Goal: Transaction & Acquisition: Purchase product/service

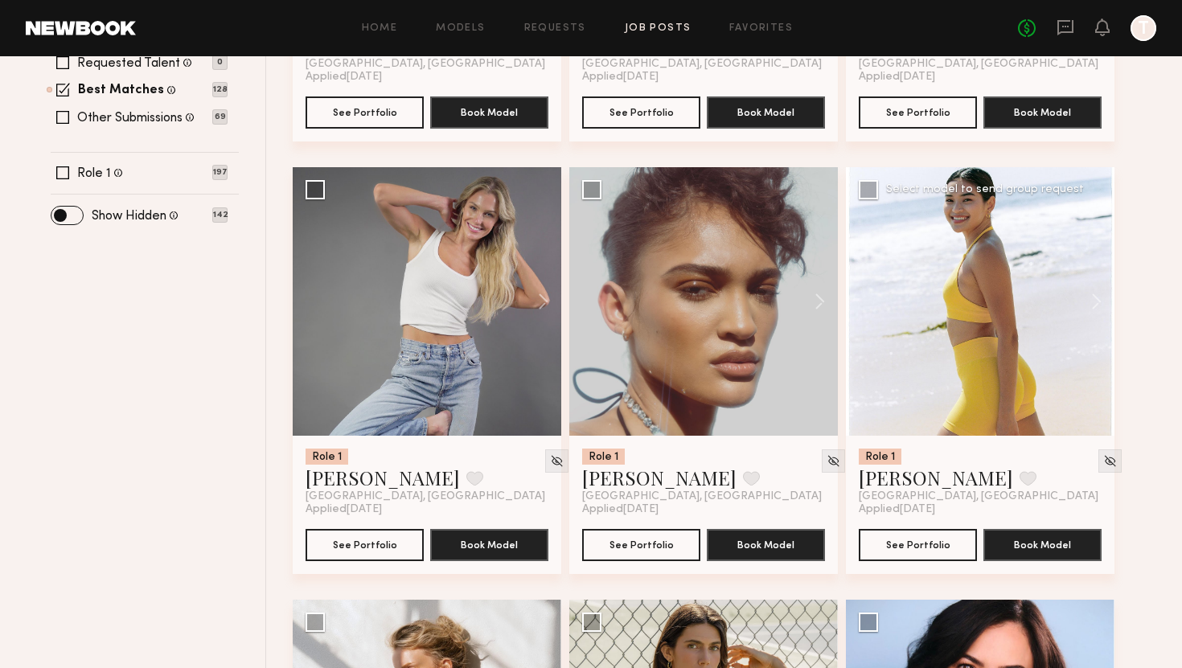
scroll to position [522, 0]
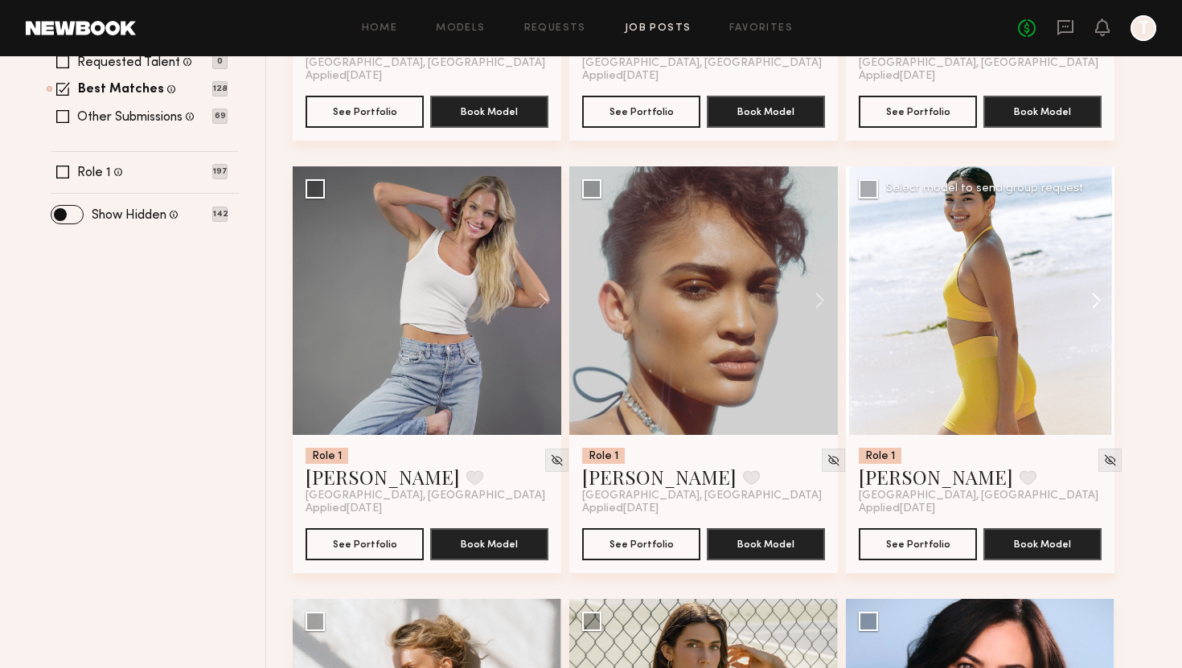
click at [1097, 300] on button at bounding box center [1088, 300] width 51 height 269
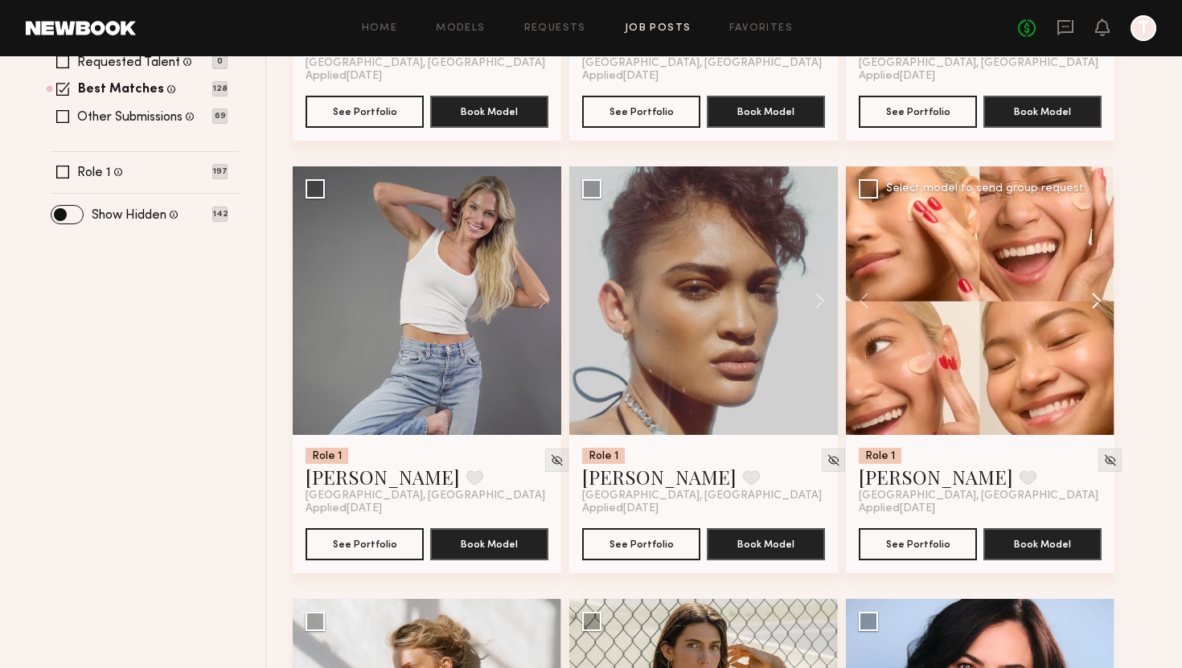
click at [1097, 300] on button at bounding box center [1088, 300] width 51 height 269
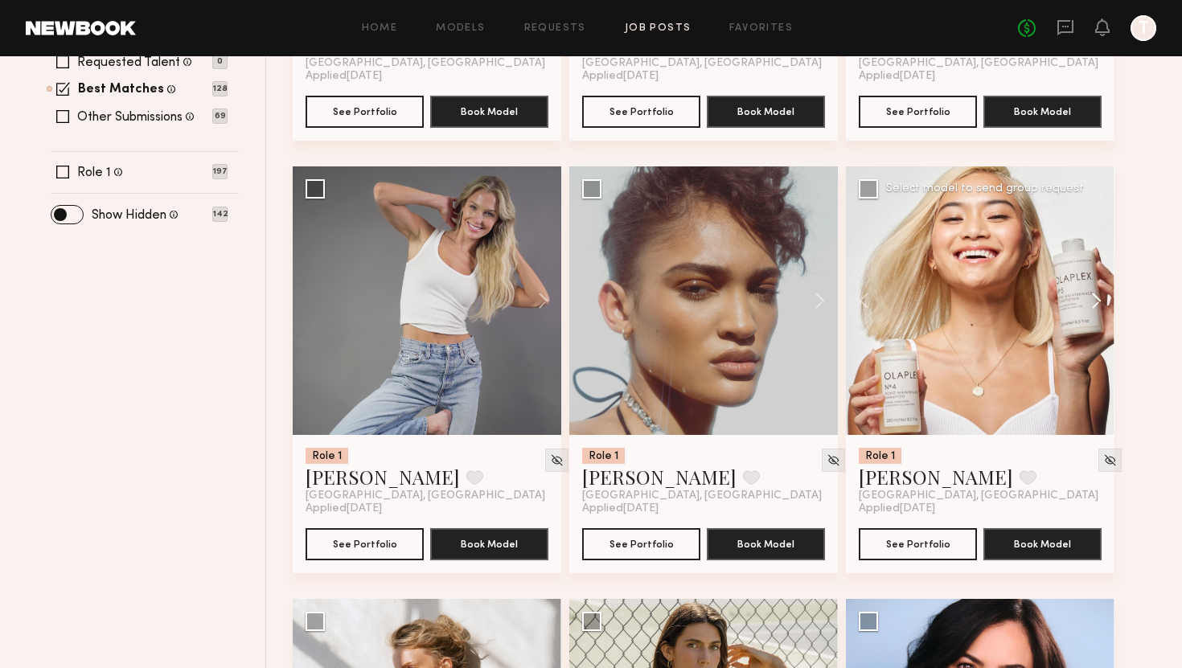
click at [1097, 301] on button at bounding box center [1088, 300] width 51 height 269
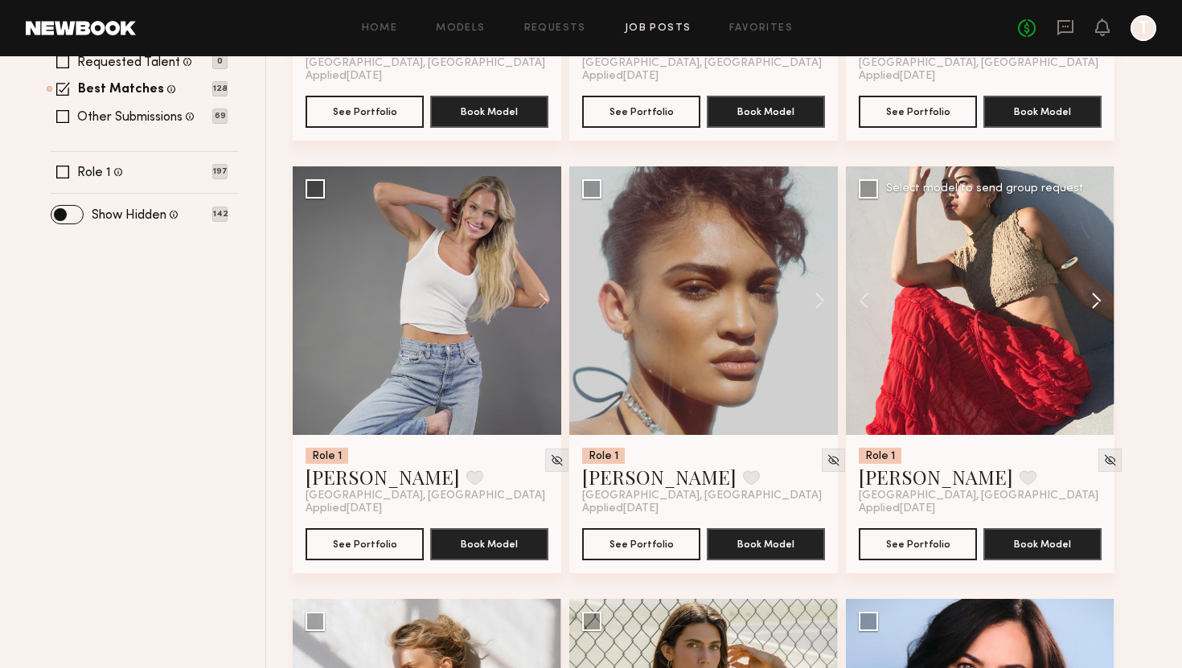
click at [1097, 301] on button at bounding box center [1088, 300] width 51 height 269
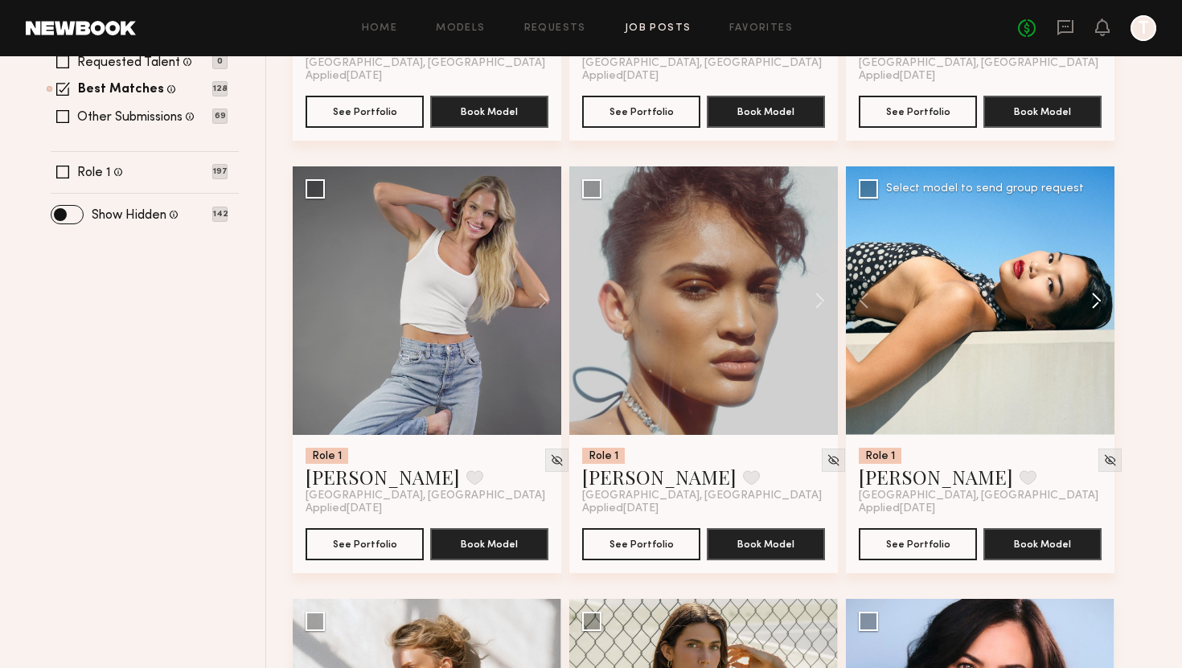
click at [1097, 302] on button at bounding box center [1088, 300] width 51 height 269
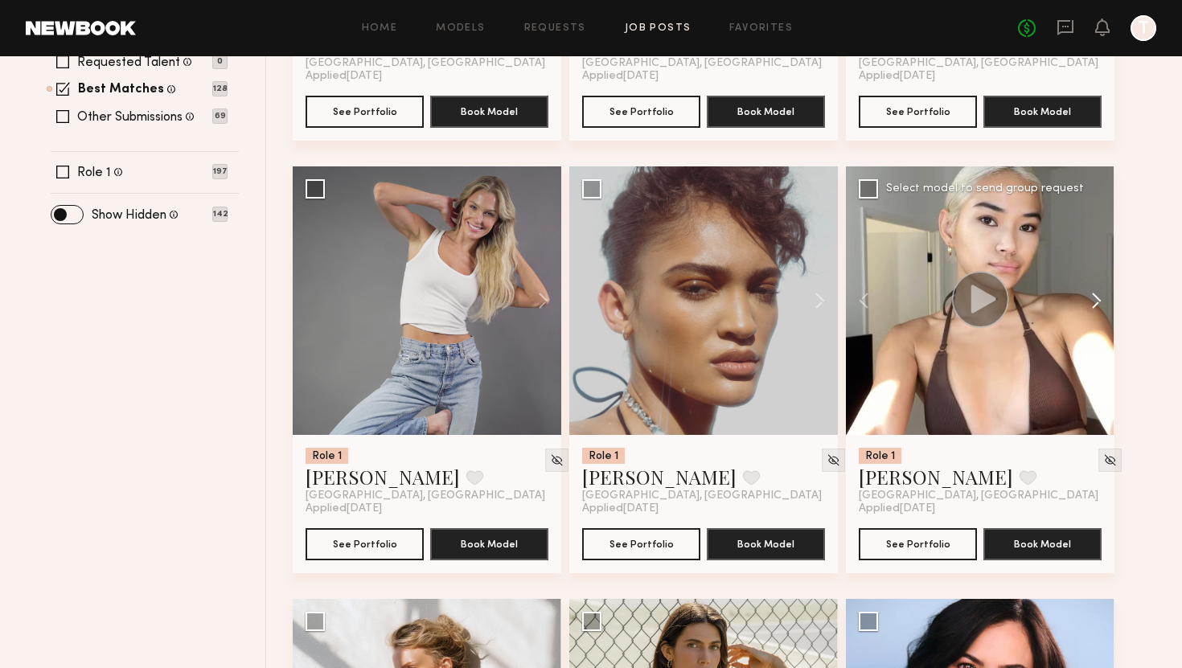
click at [1097, 302] on button at bounding box center [1088, 300] width 51 height 269
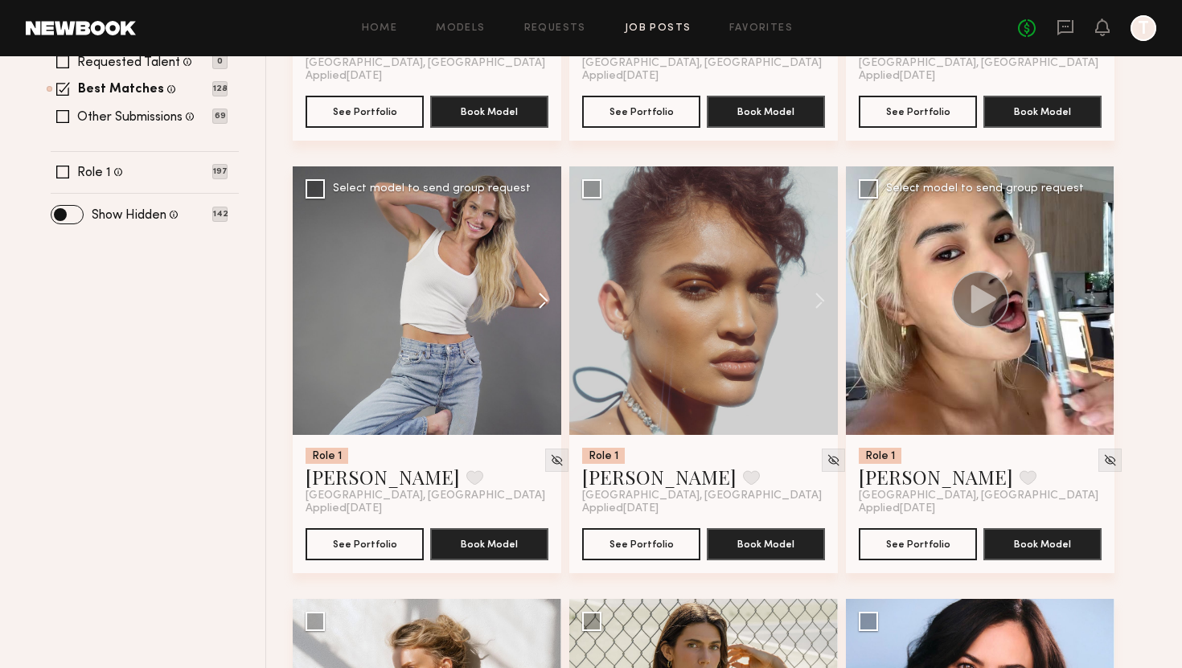
click at [540, 292] on button at bounding box center [535, 300] width 51 height 269
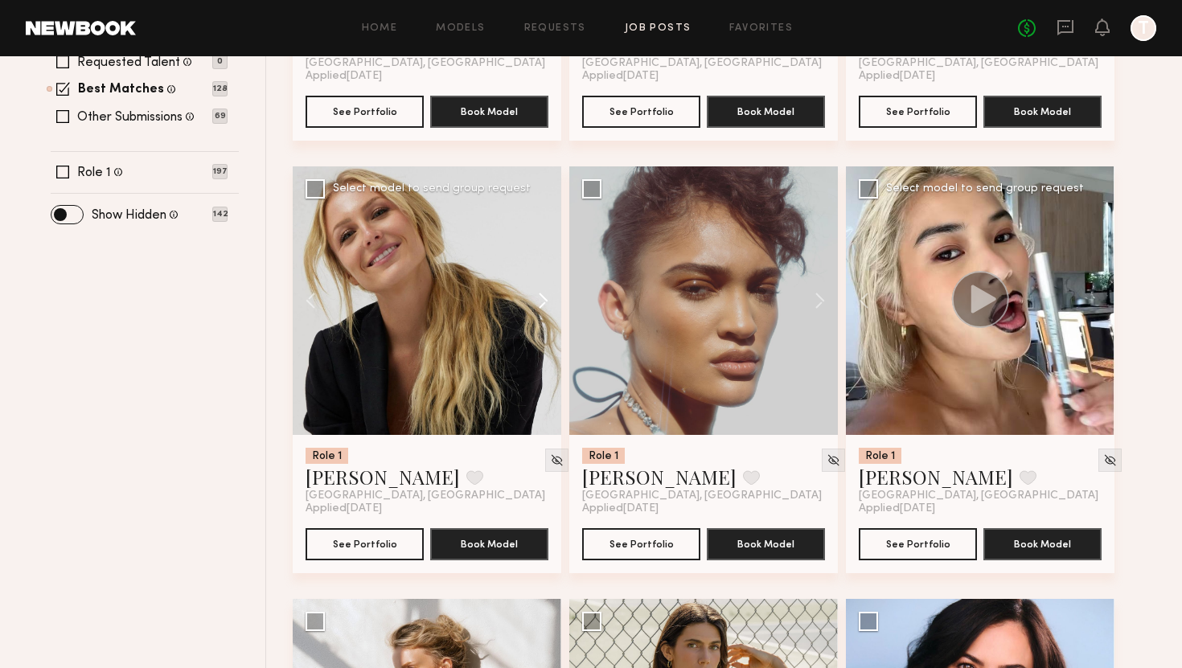
click at [537, 293] on button at bounding box center [535, 300] width 51 height 269
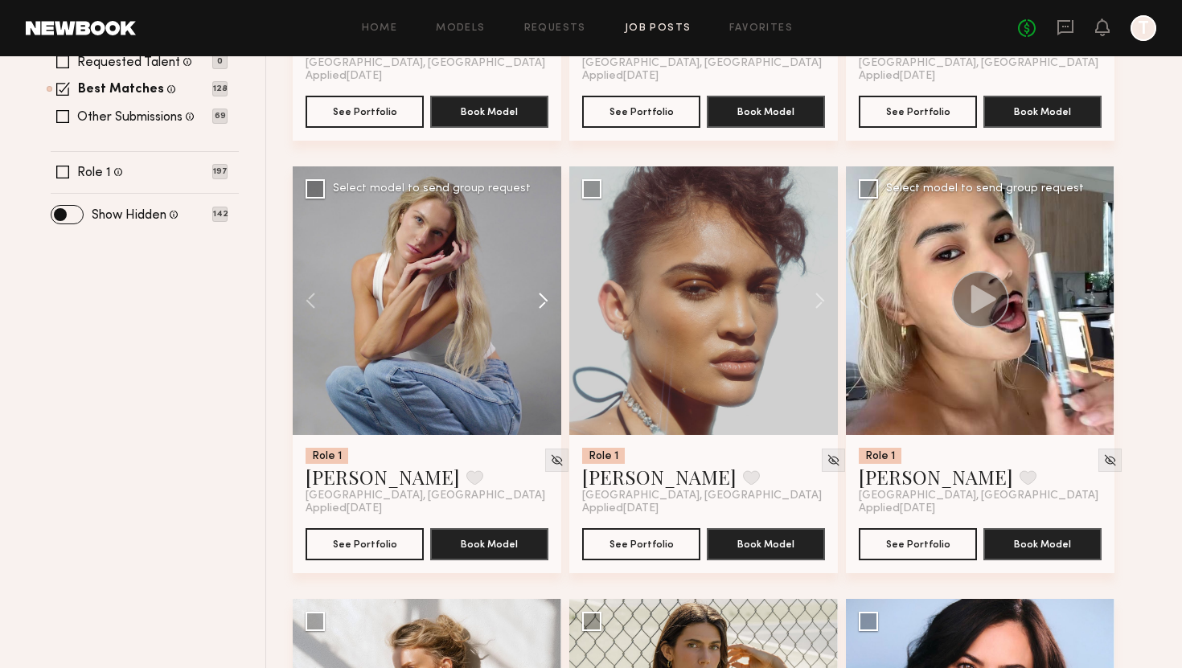
click at [537, 293] on button at bounding box center [535, 300] width 51 height 269
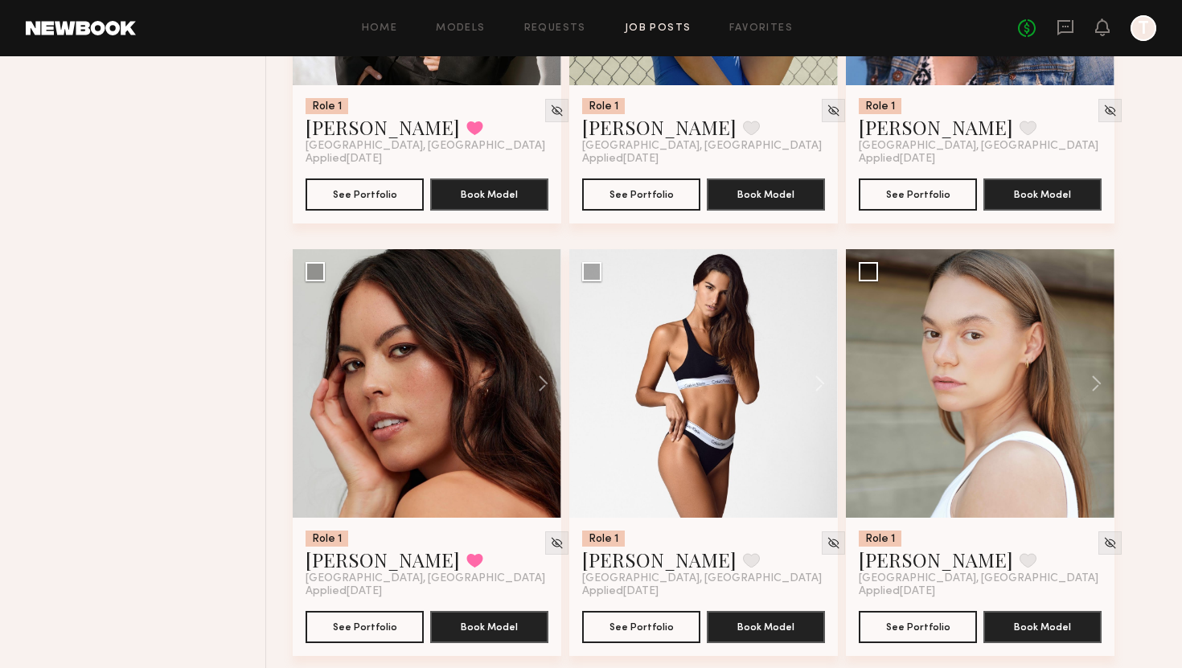
scroll to position [1331, 0]
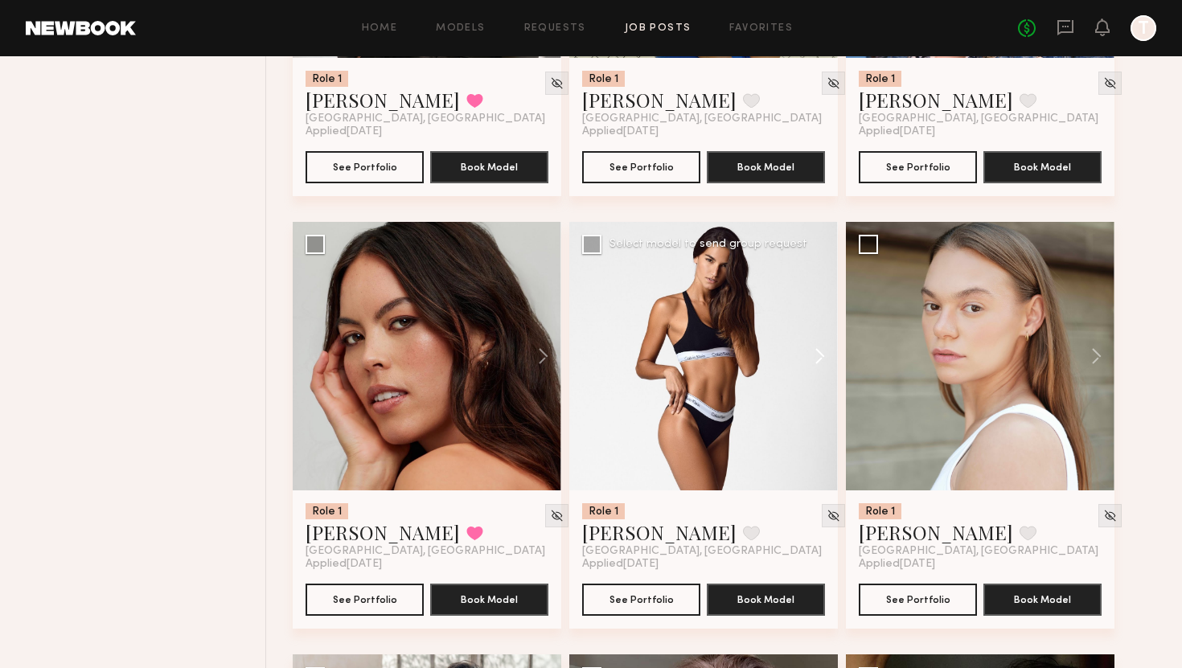
click at [810, 363] on button at bounding box center [811, 356] width 51 height 269
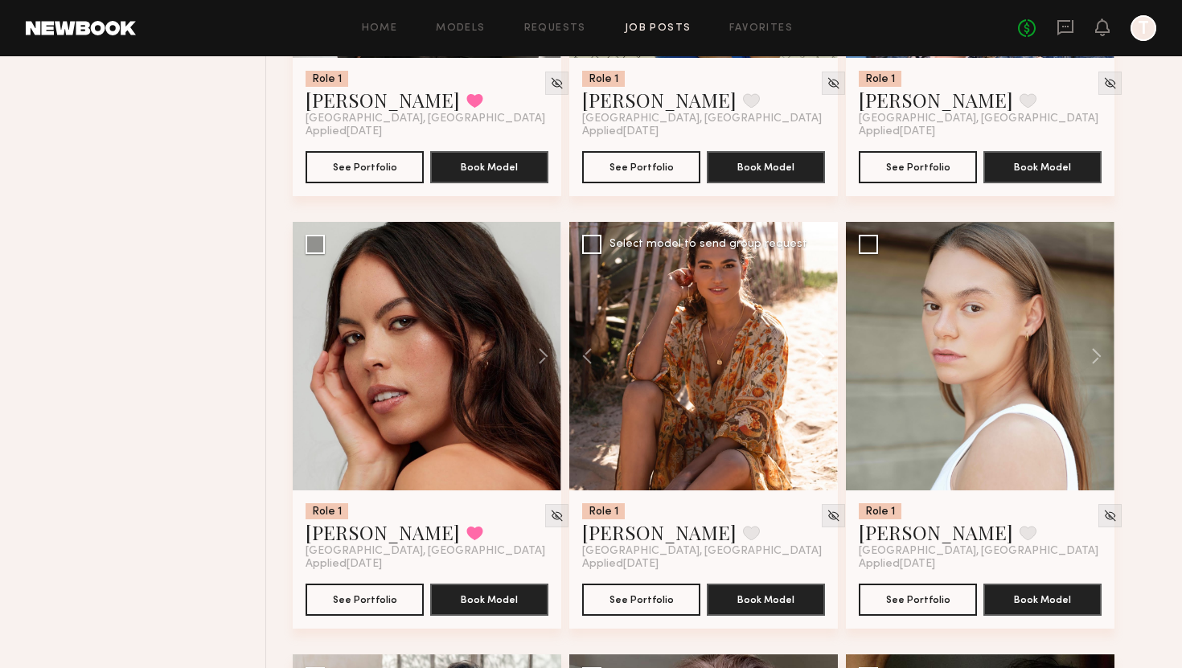
click at [810, 363] on button at bounding box center [811, 356] width 51 height 269
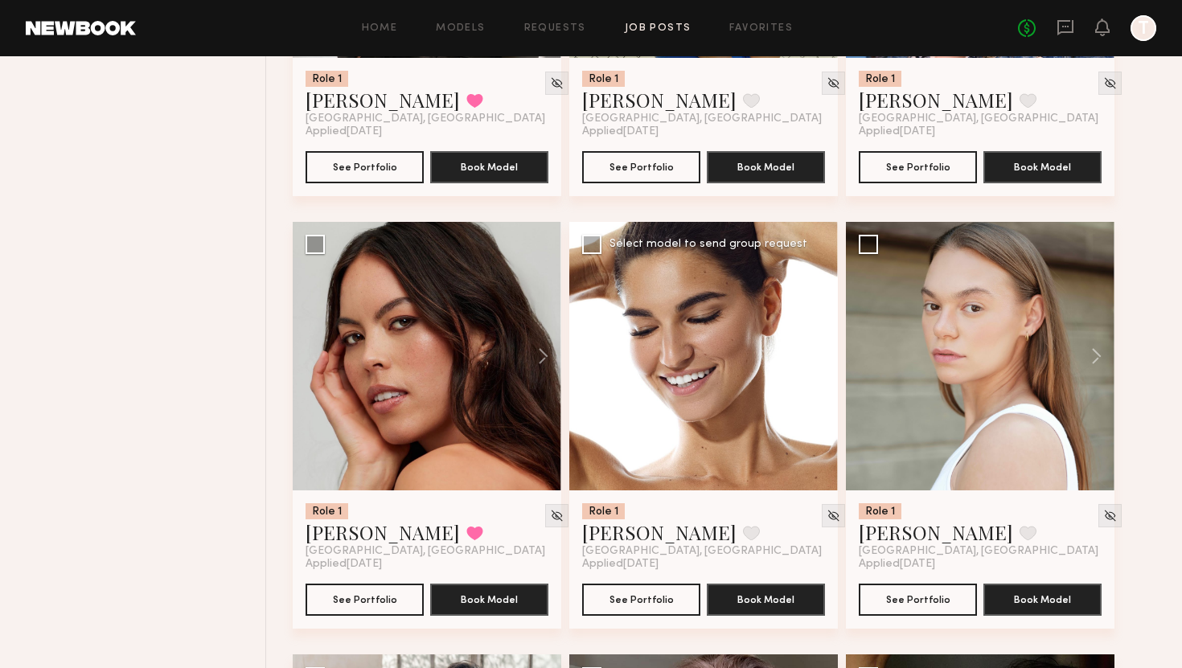
click at [810, 363] on button at bounding box center [811, 356] width 51 height 269
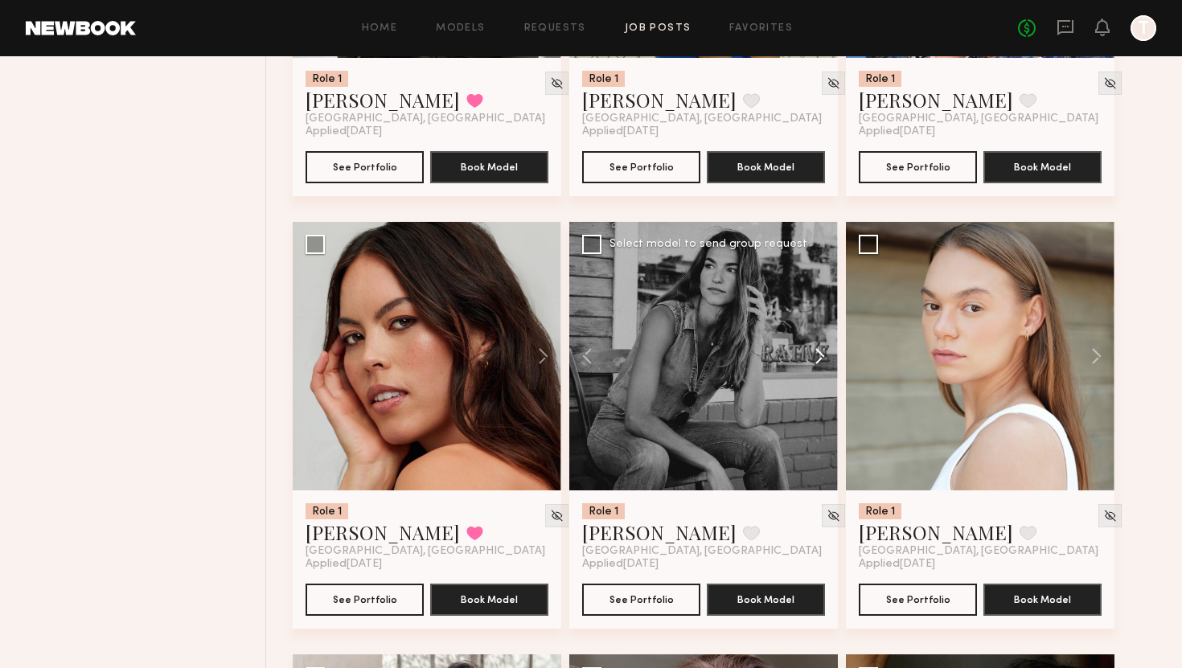
click at [810, 363] on button at bounding box center [811, 356] width 51 height 269
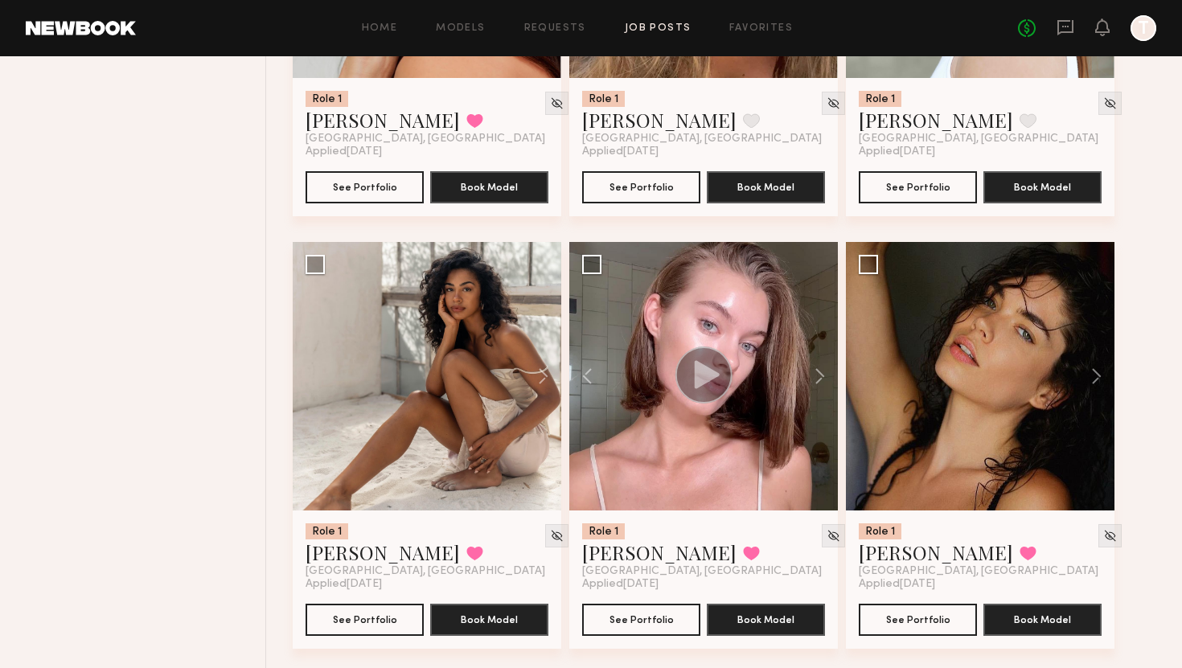
scroll to position [1820, 0]
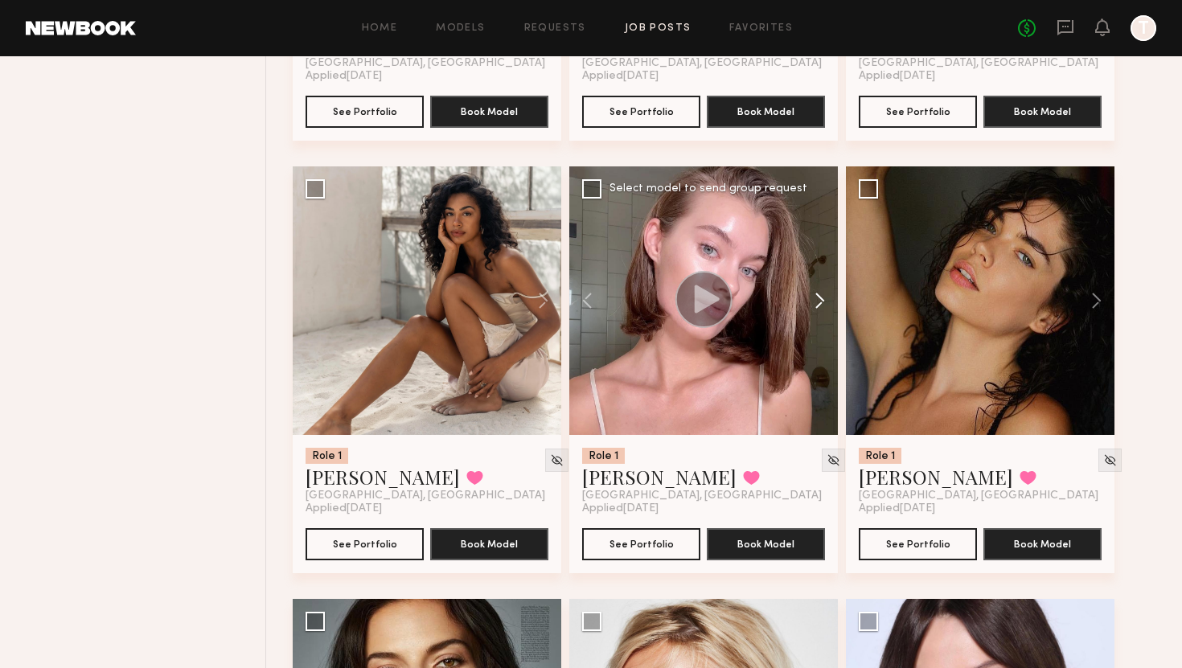
click at [813, 306] on button at bounding box center [811, 300] width 51 height 269
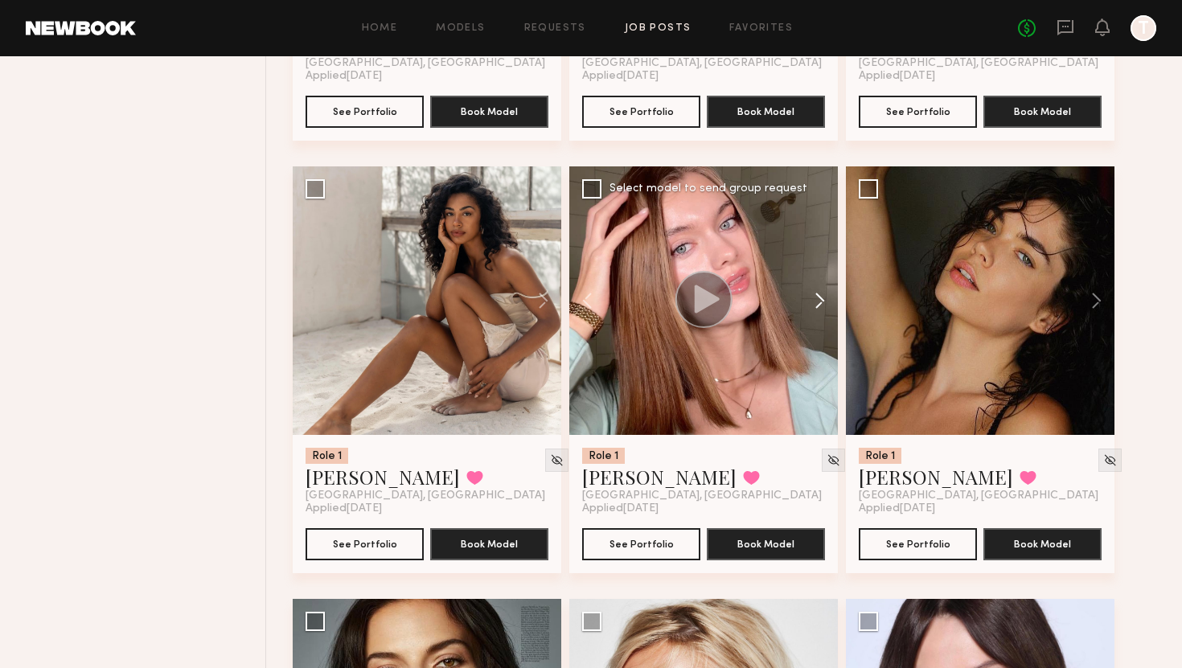
click at [813, 306] on button at bounding box center [811, 300] width 51 height 269
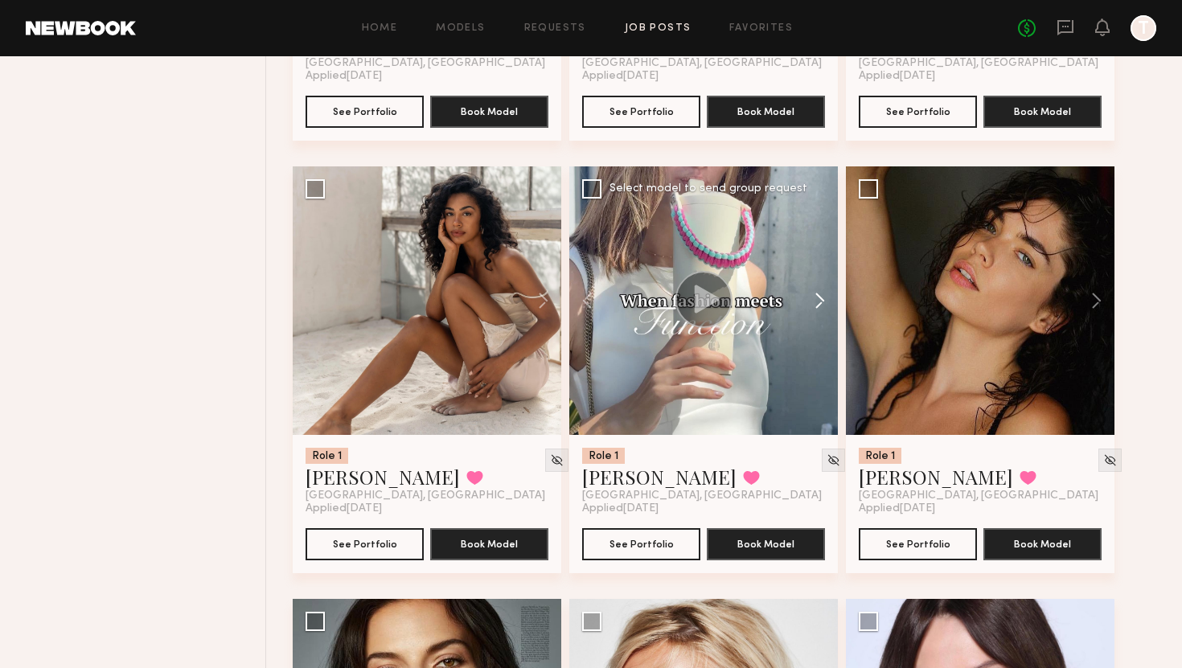
click at [813, 306] on button at bounding box center [811, 300] width 51 height 269
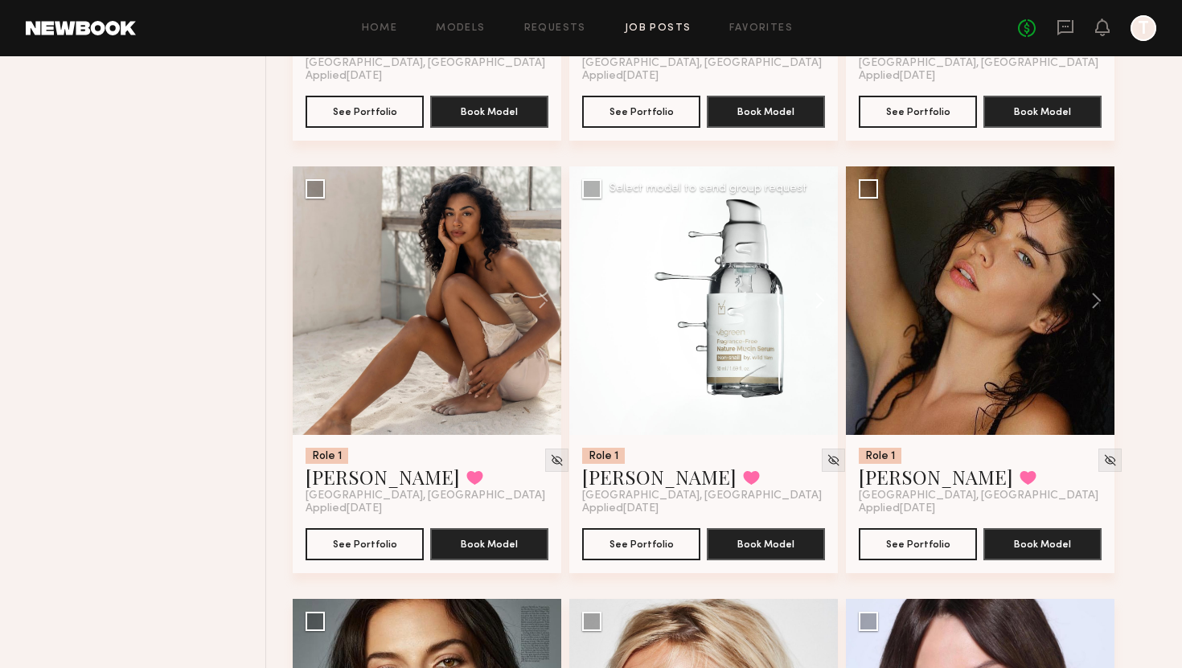
click at [813, 306] on button at bounding box center [811, 300] width 51 height 269
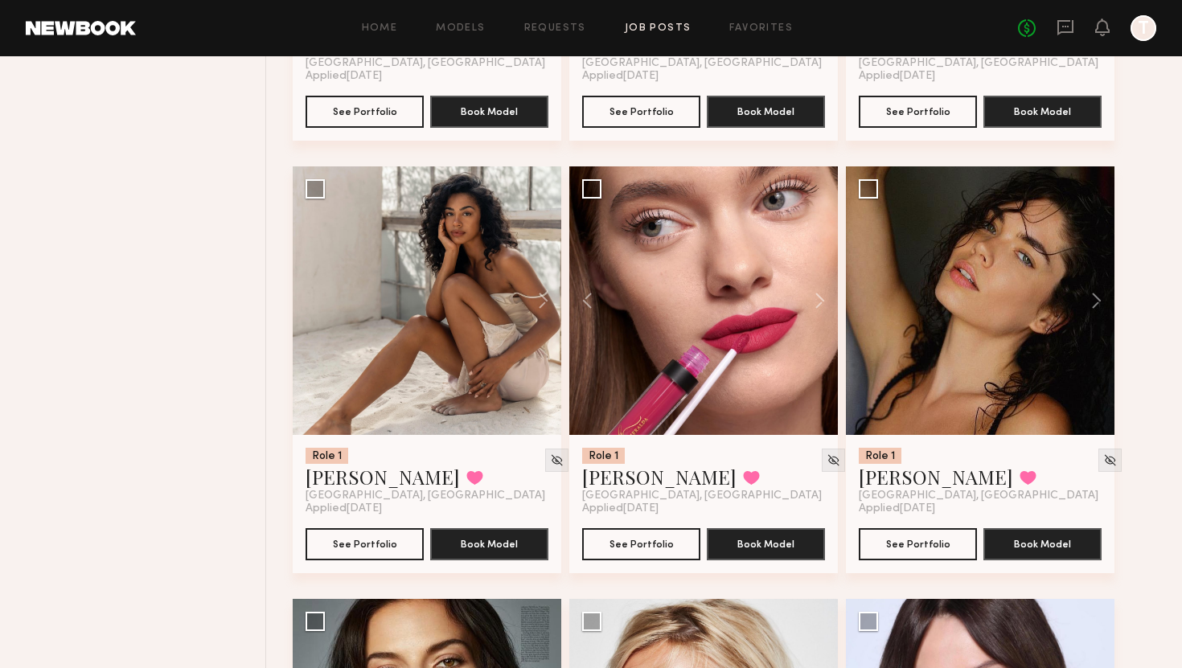
click at [1060, 38] on div "No fees up to $5,000 T" at bounding box center [1087, 28] width 138 height 26
click at [1065, 32] on icon at bounding box center [1065, 27] width 16 height 15
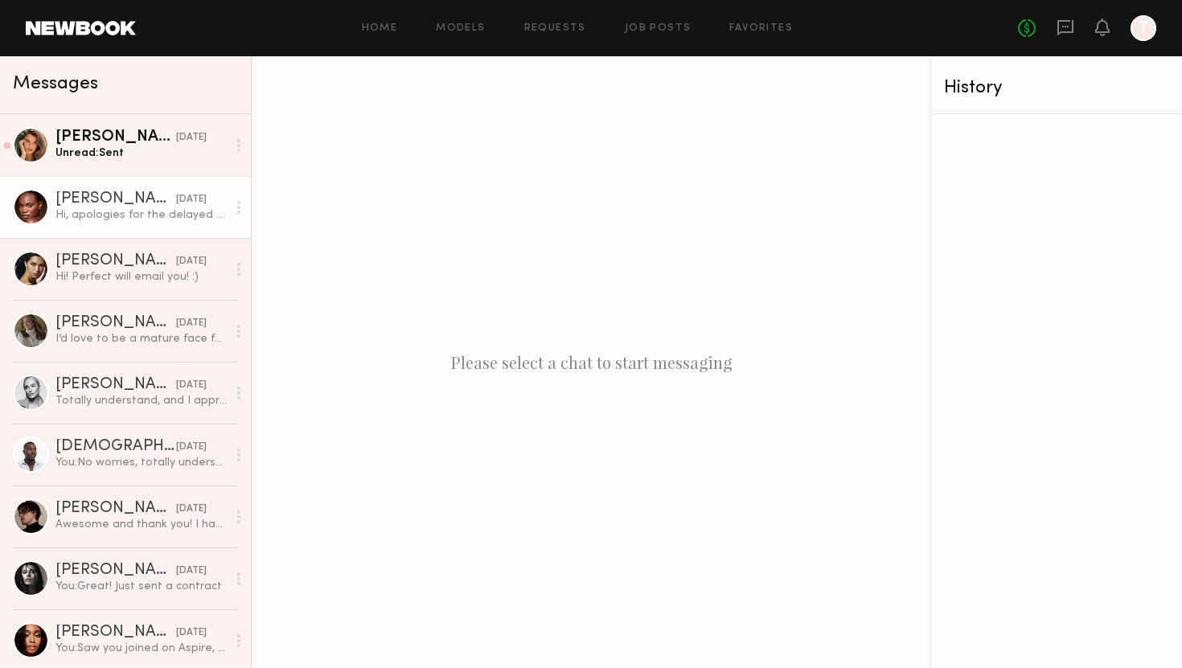
click at [137, 228] on link "[PERSON_NAME] [DATE] Hi, apologies for the delayed response. I am unable to com…" at bounding box center [125, 207] width 251 height 62
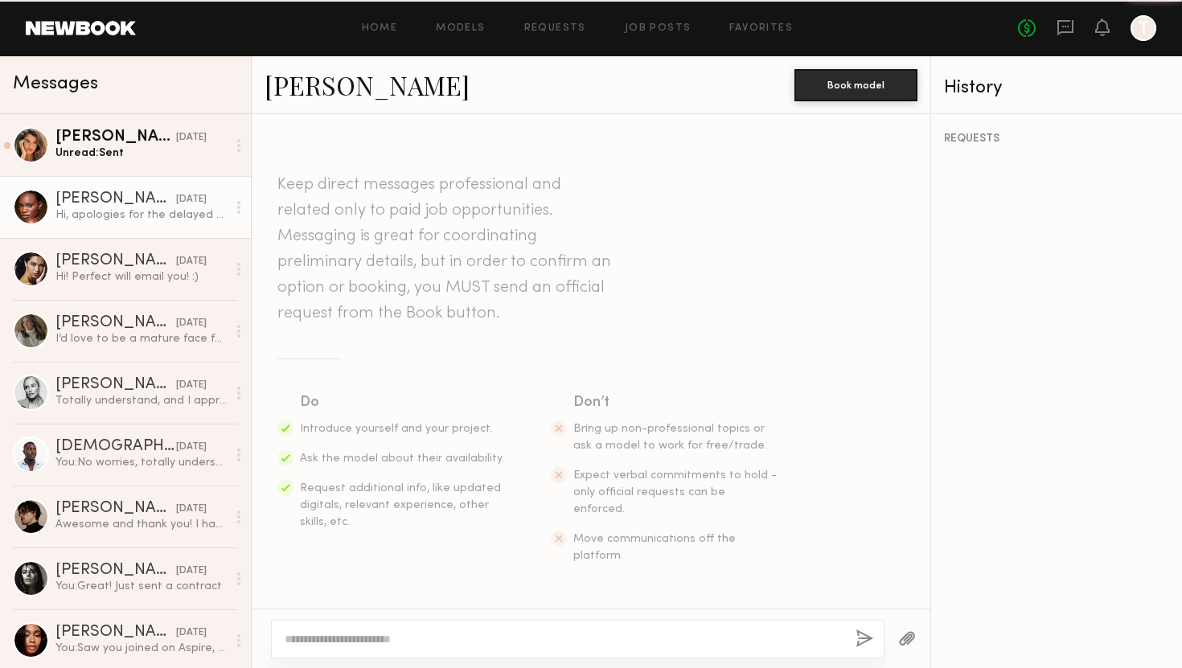
scroll to position [1665, 0]
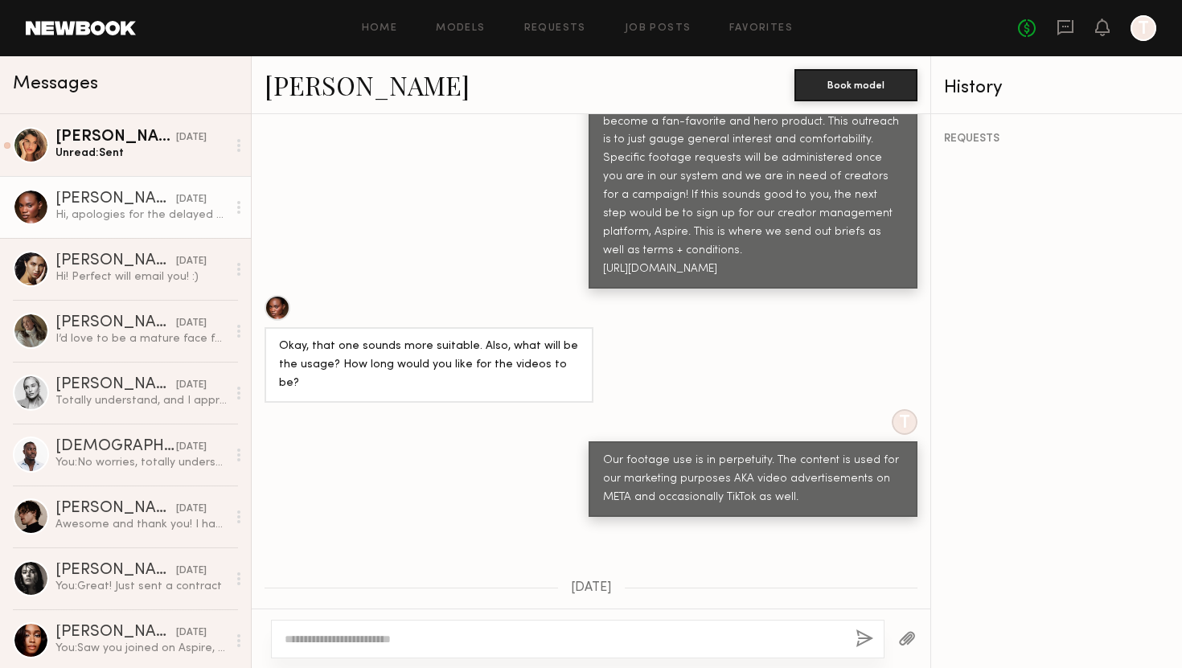
click at [287, 92] on link "[PERSON_NAME]" at bounding box center [367, 85] width 205 height 35
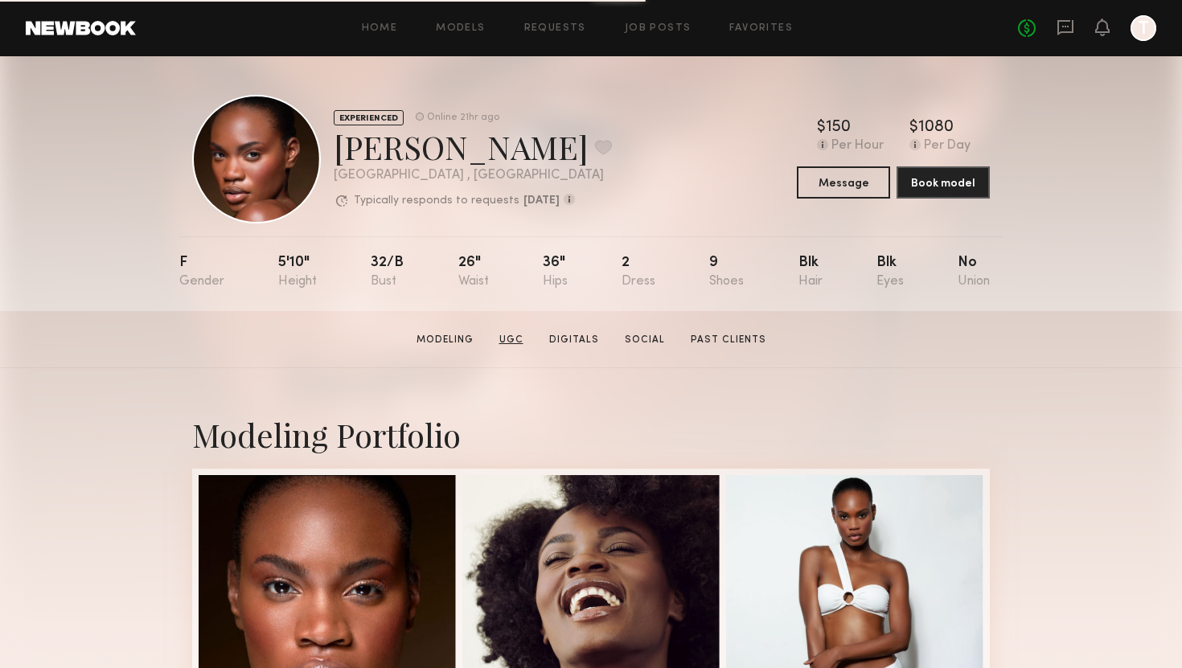
click at [507, 333] on link "UGC" at bounding box center [511, 340] width 37 height 14
click at [68, 33] on link at bounding box center [81, 28] width 110 height 14
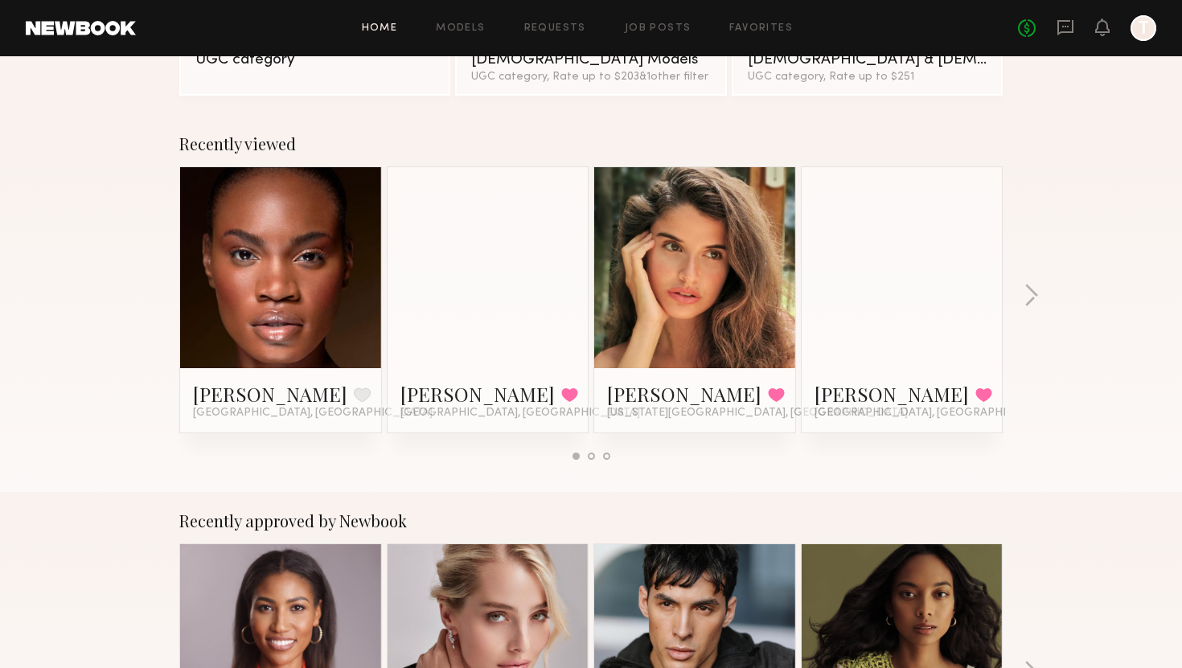
scroll to position [219, 0]
